Goal: Task Accomplishment & Management: Manage account settings

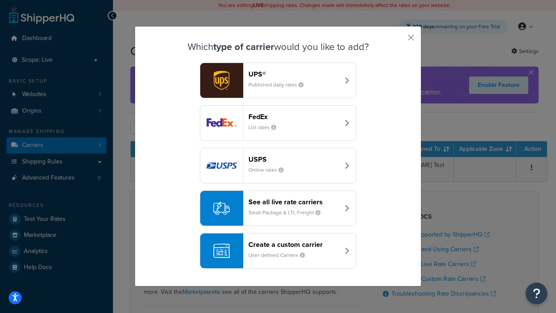
click at [294, 117] on header "FedEx" at bounding box center [294, 117] width 91 height 8
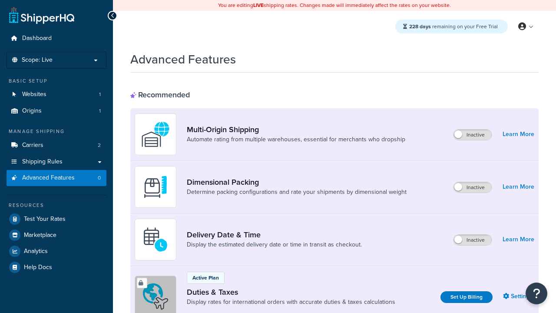
scroll to position [282, 0]
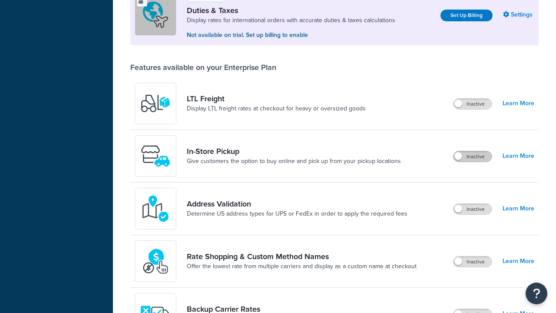
click at [473, 156] on label "Inactive" at bounding box center [473, 156] width 38 height 10
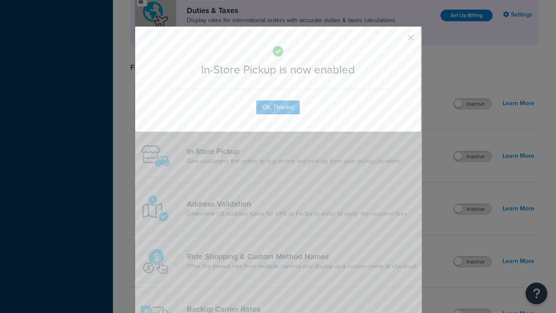
click at [398, 40] on button "button" at bounding box center [398, 41] width 2 height 2
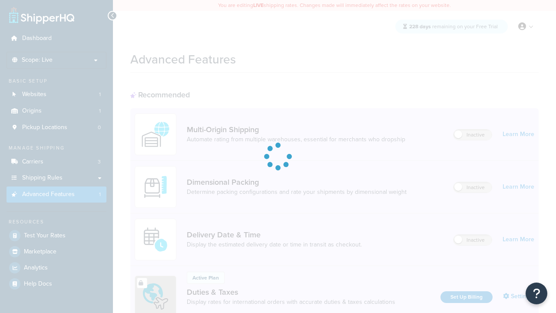
scroll to position [282, 0]
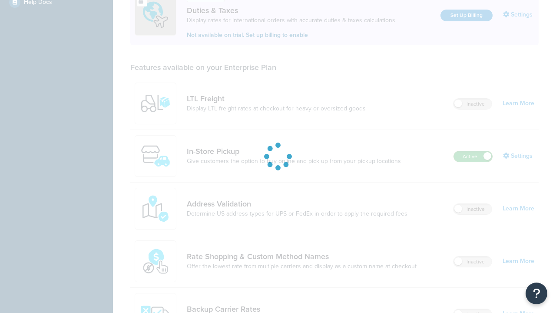
click at [473, 156] on label "Active" at bounding box center [473, 156] width 38 height 10
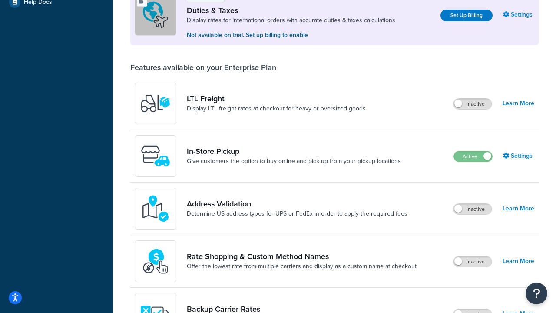
scroll to position [265, 0]
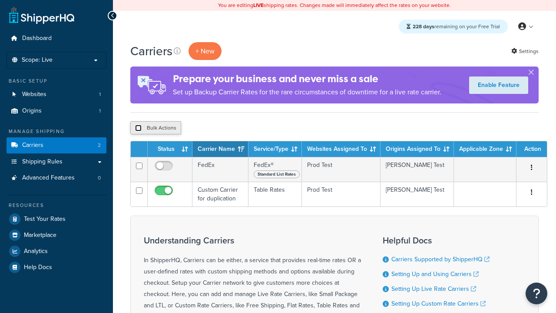
click at [138, 128] on input "checkbox" at bounding box center [138, 128] width 7 height 7
checkbox input "true"
click at [234, 128] on button "Delete" at bounding box center [232, 127] width 30 height 13
